Goal: Information Seeking & Learning: Learn about a topic

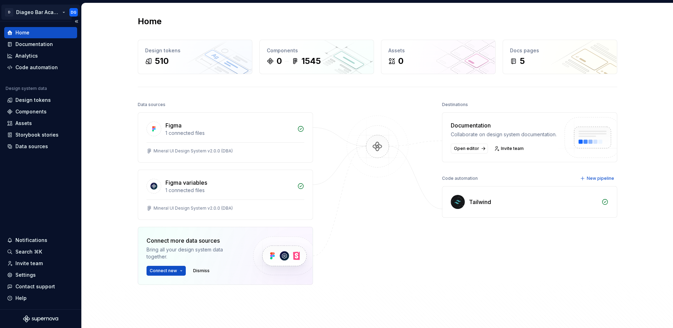
click at [53, 12] on html "D Diageo Bar Academy DG Home Documentation Analytics Code automation Design sys…" at bounding box center [336, 164] width 673 height 328
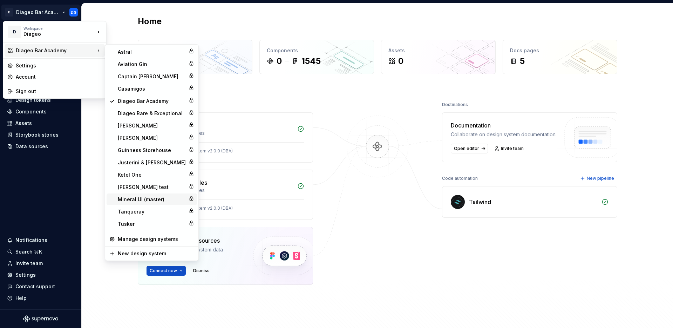
click at [135, 197] on div "Mineral UI (master)" at bounding box center [152, 199] width 68 height 7
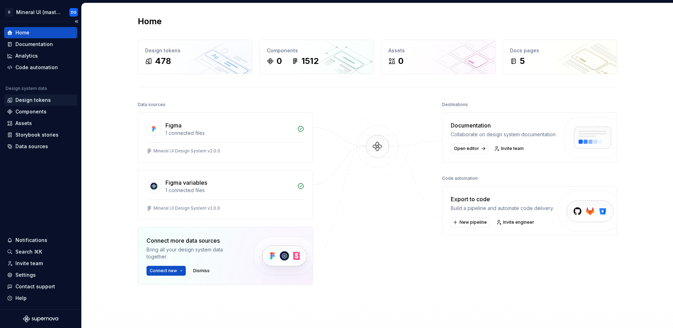
click at [48, 99] on div "Design tokens" at bounding box center [32, 99] width 35 height 7
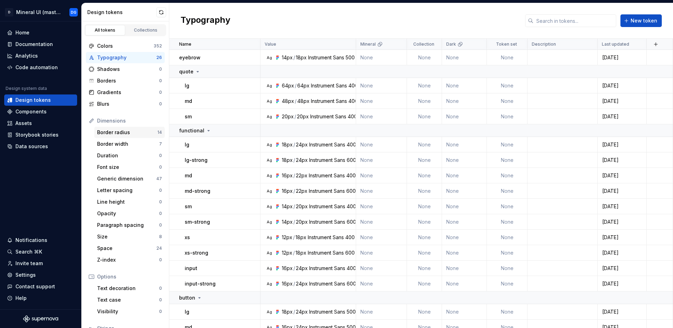
click at [129, 134] on div "Border radius" at bounding box center [127, 132] width 60 height 7
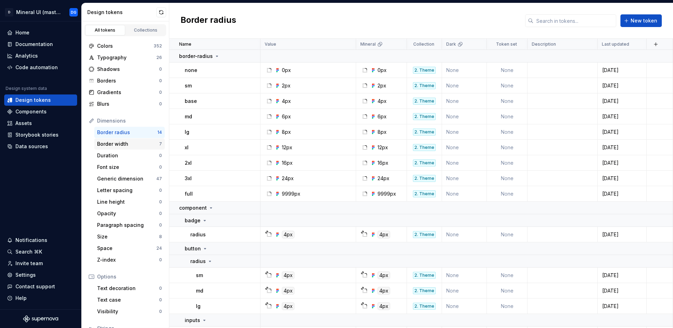
click at [123, 145] on div "Border width" at bounding box center [128, 143] width 62 height 7
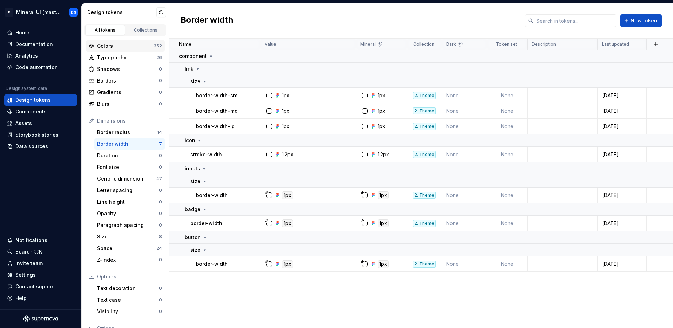
click at [121, 47] on div "Colors" at bounding box center [125, 45] width 56 height 7
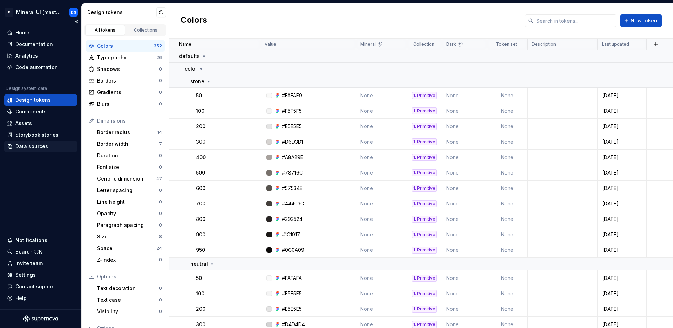
click at [27, 143] on div "Data sources" at bounding box center [31, 146] width 33 height 7
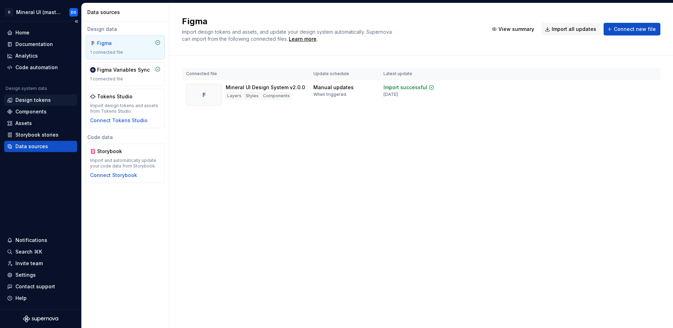
click at [39, 98] on div "Design tokens" at bounding box center [32, 99] width 35 height 7
